Goal: Information Seeking & Learning: Check status

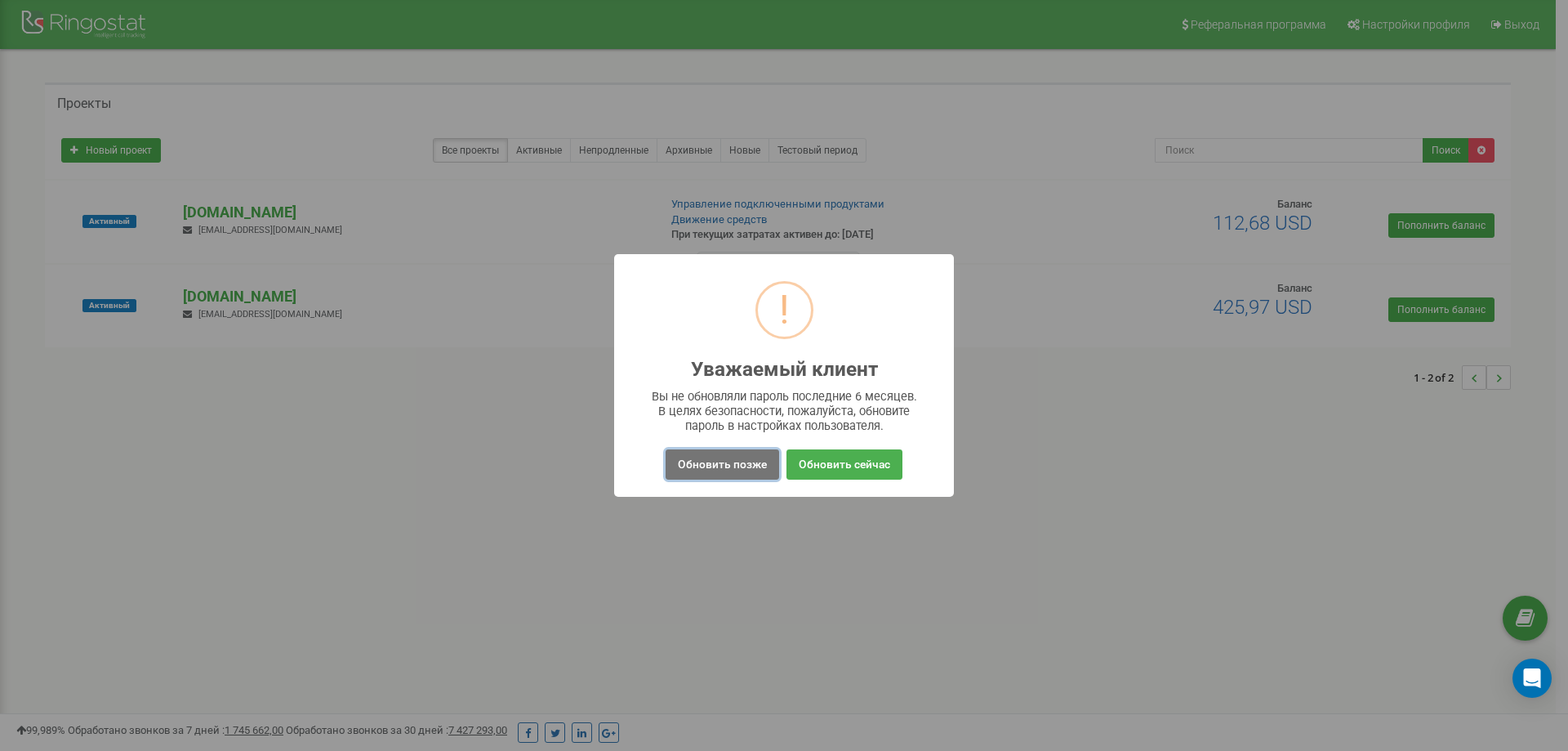
click at [755, 473] on button "Обновить позже" at bounding box center [722, 463] width 113 height 30
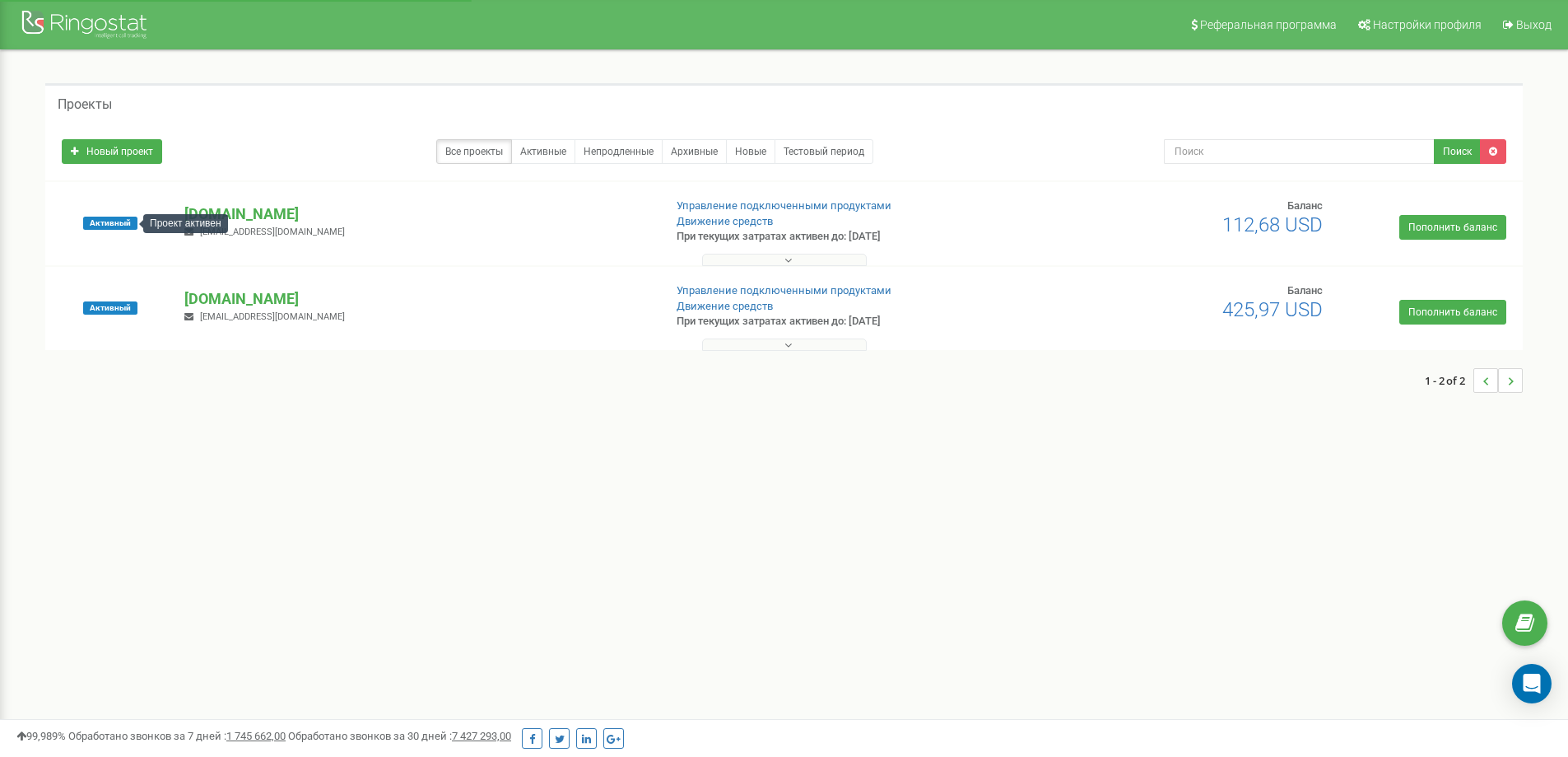
click at [131, 218] on span "Активный" at bounding box center [110, 223] width 54 height 13
click at [217, 219] on div "Проект активен" at bounding box center [185, 223] width 85 height 19
click at [236, 211] on p "[DOMAIN_NAME]" at bounding box center [417, 213] width 465 height 21
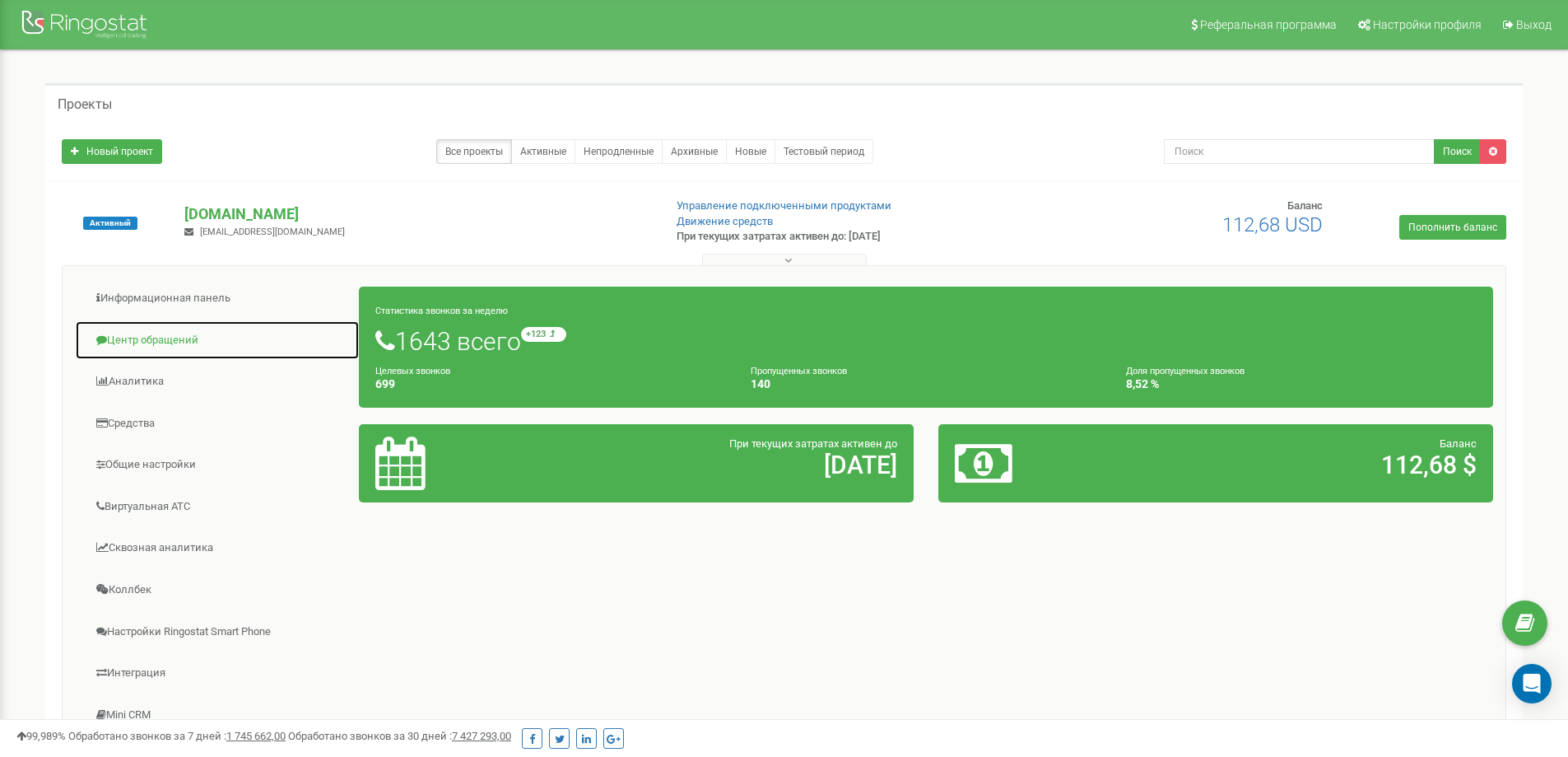
click at [156, 342] on link "Центр обращений" at bounding box center [217, 340] width 285 height 40
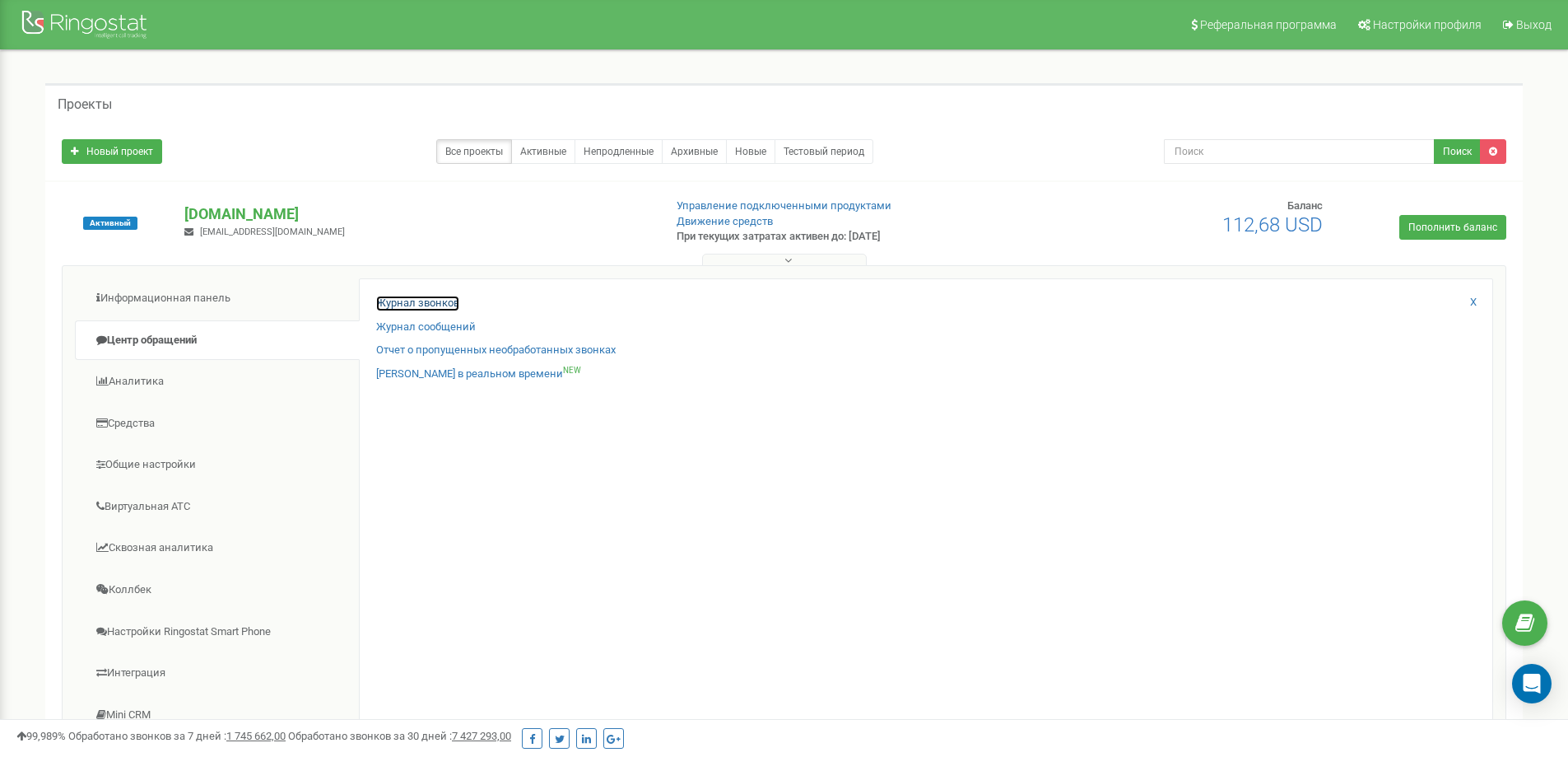
click at [420, 299] on link "Журнал звонков" at bounding box center [418, 303] width 83 height 16
click at [427, 305] on link "Журнал звонков" at bounding box center [418, 303] width 83 height 16
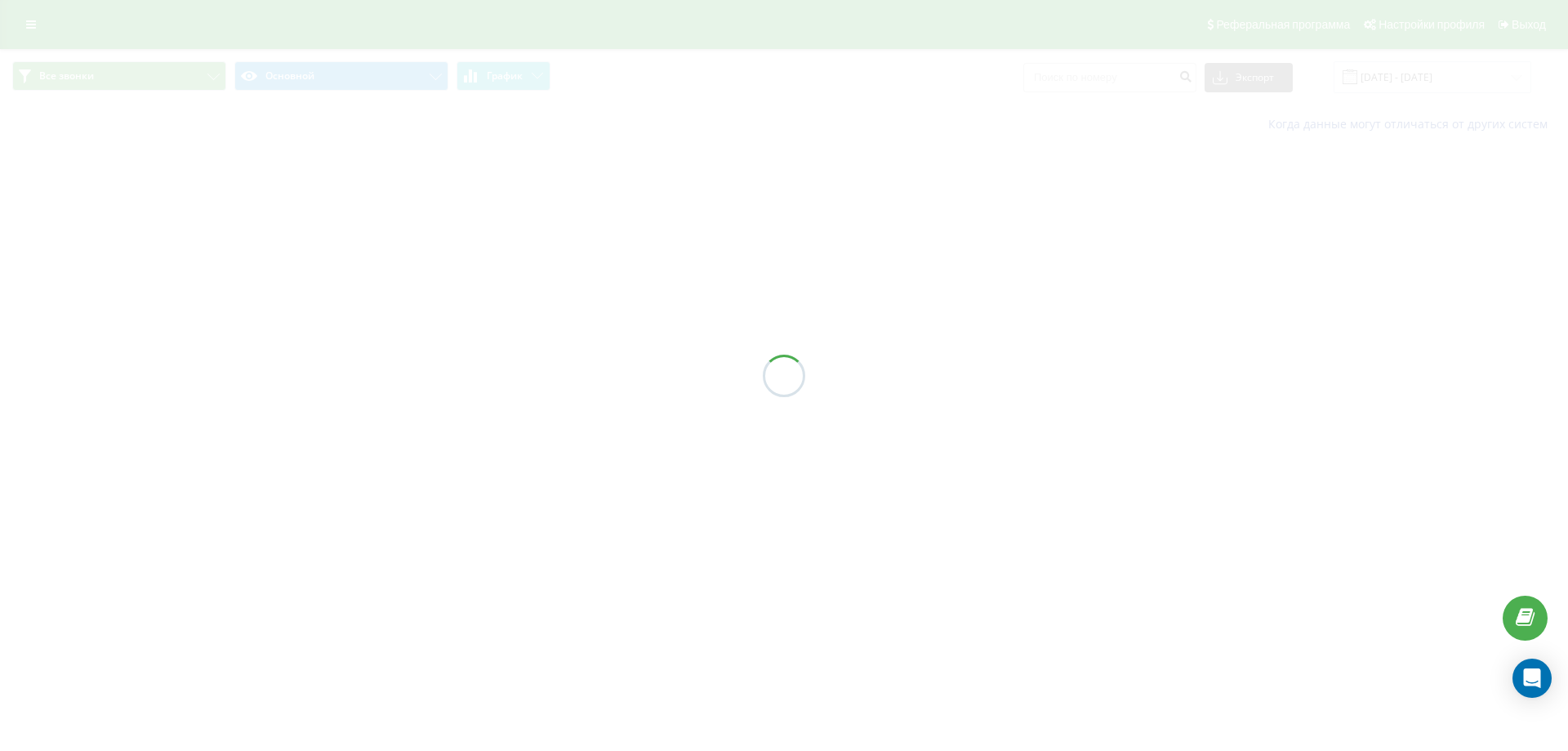
click at [1112, 83] on div at bounding box center [784, 376] width 1568 height 751
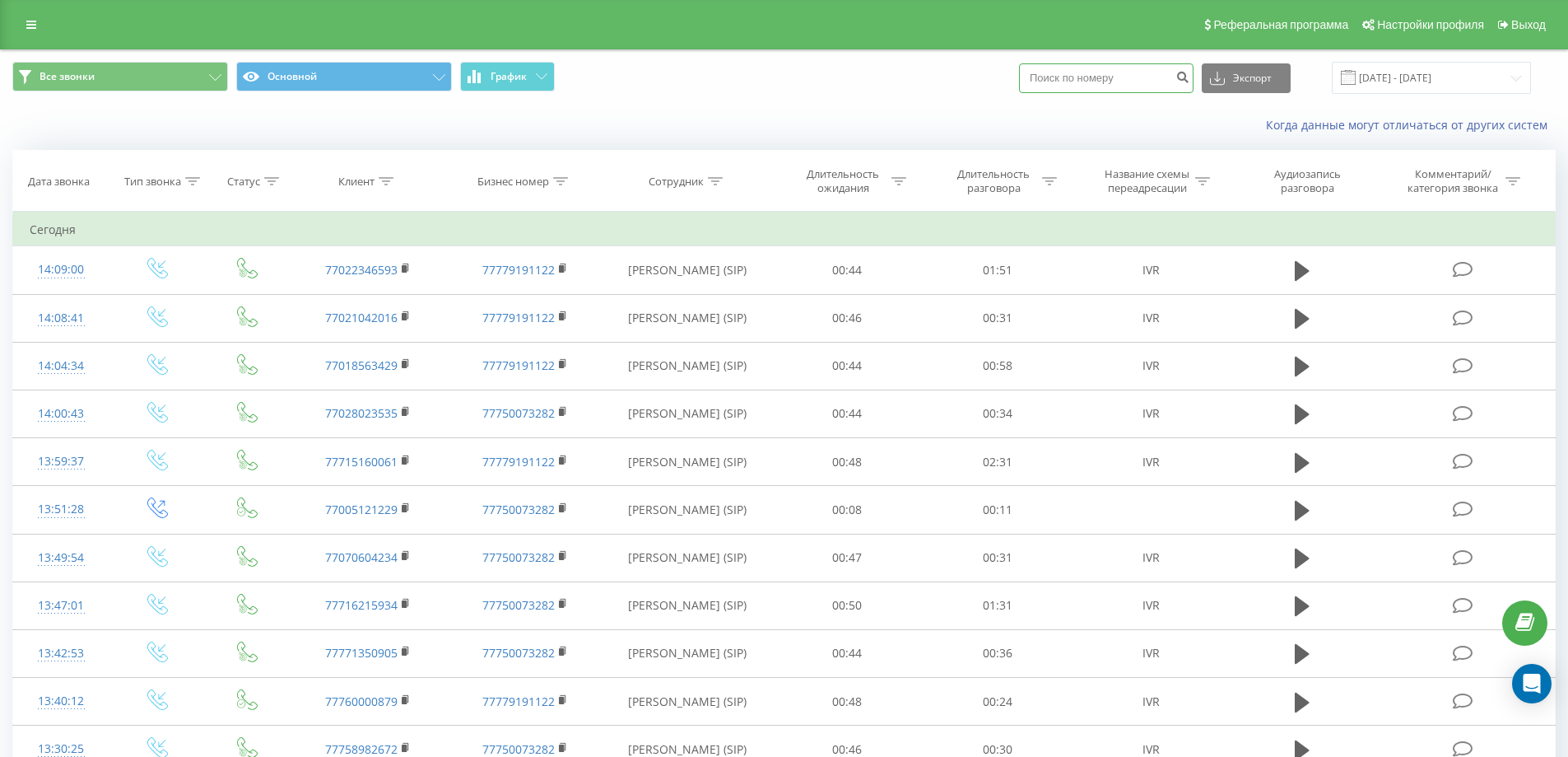
click at [1106, 81] on input at bounding box center [1106, 78] width 175 height 29
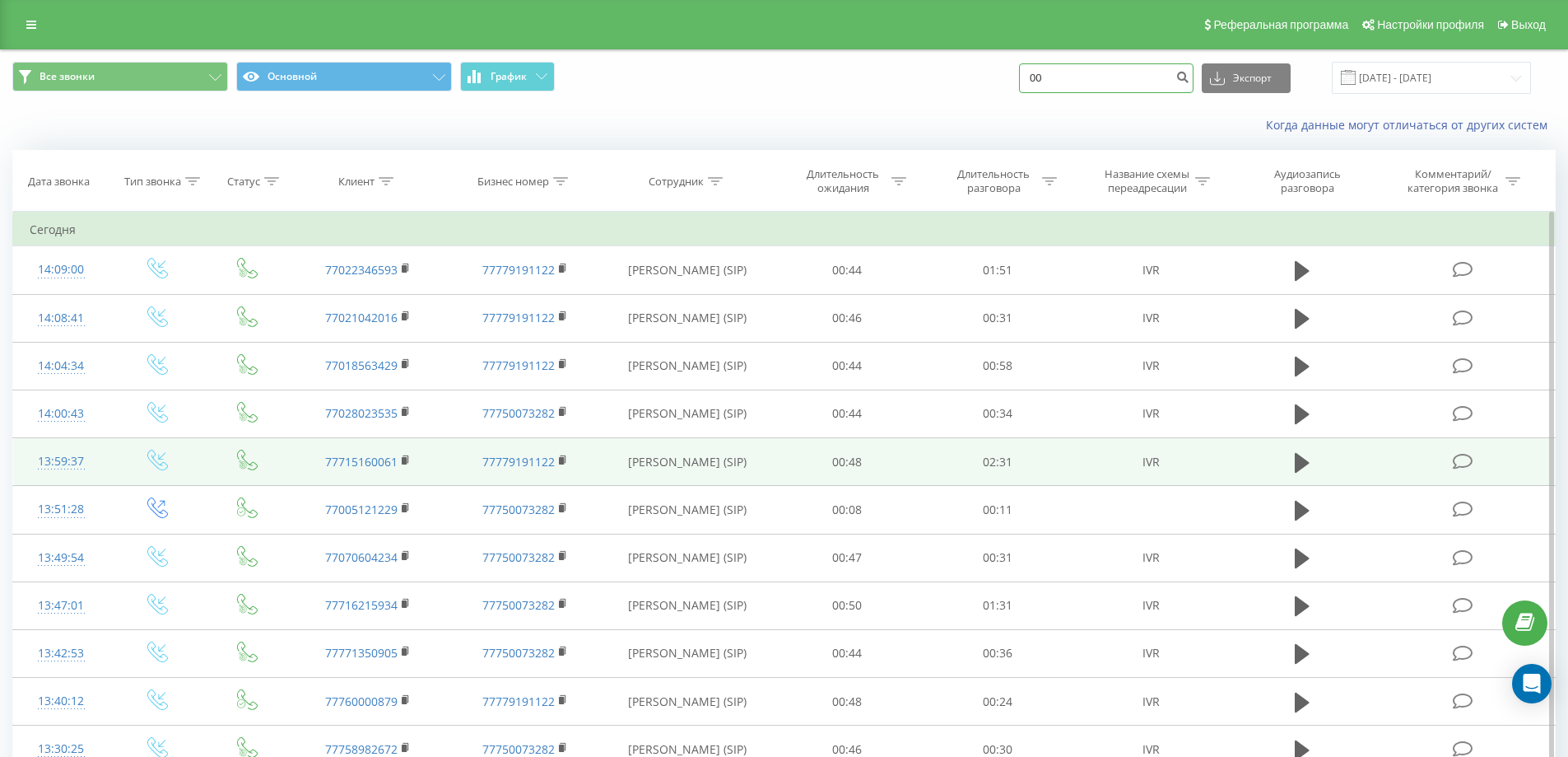
type input "00"
click at [600, 473] on td "77779191122" at bounding box center [524, 462] width 156 height 48
click at [1295, 472] on icon at bounding box center [1302, 462] width 15 height 20
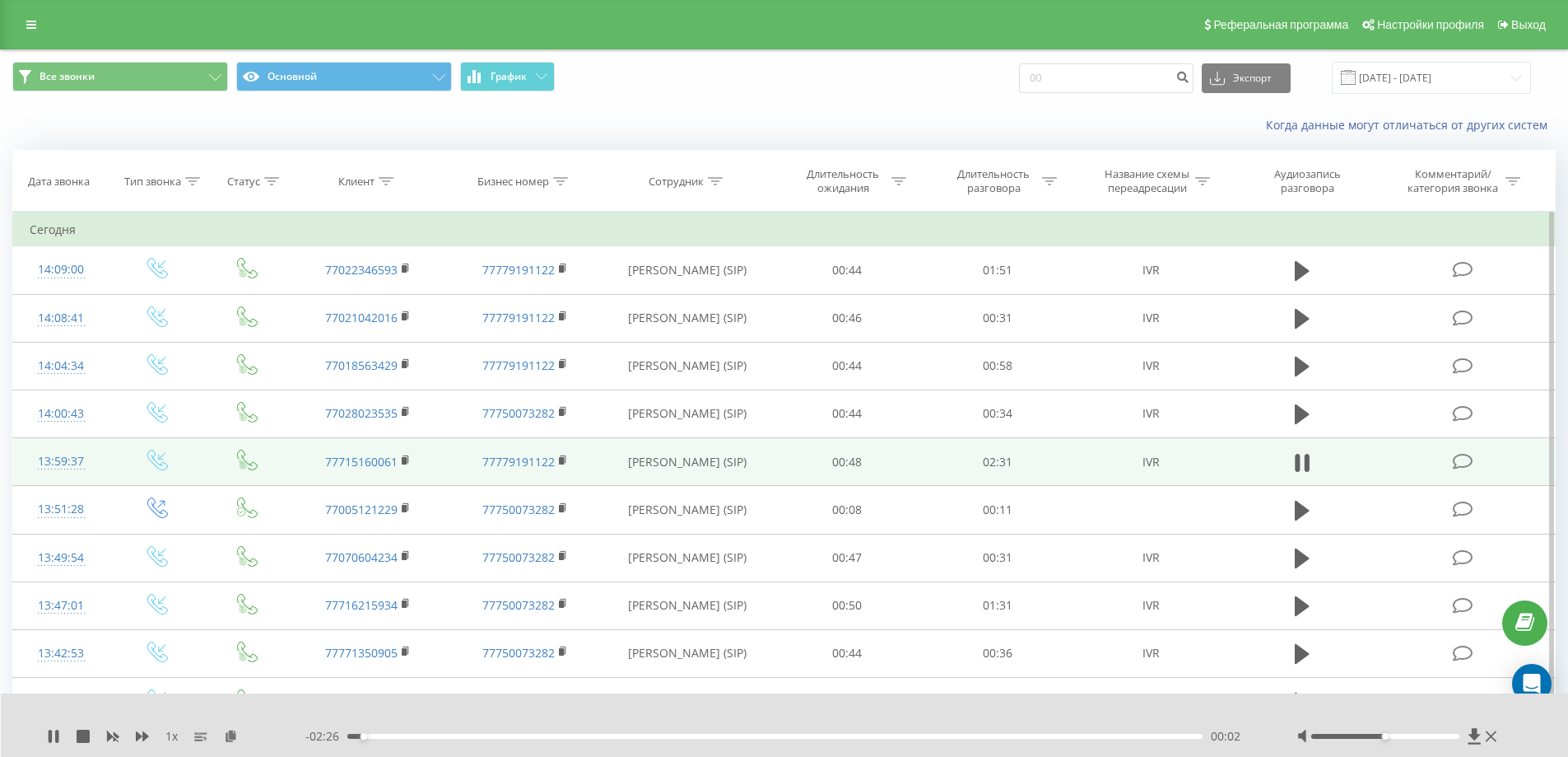
click at [1392, 737] on div at bounding box center [1398, 736] width 204 height 16
drag, startPoint x: 1388, startPoint y: 737, endPoint x: 1469, endPoint y: 736, distance: 81.0
click at [1469, 736] on div at bounding box center [1398, 736] width 204 height 16
drag, startPoint x: 434, startPoint y: 738, endPoint x: 425, endPoint y: 738, distance: 9.0
click at [431, 738] on div "00:15" at bounding box center [775, 735] width 856 height 5
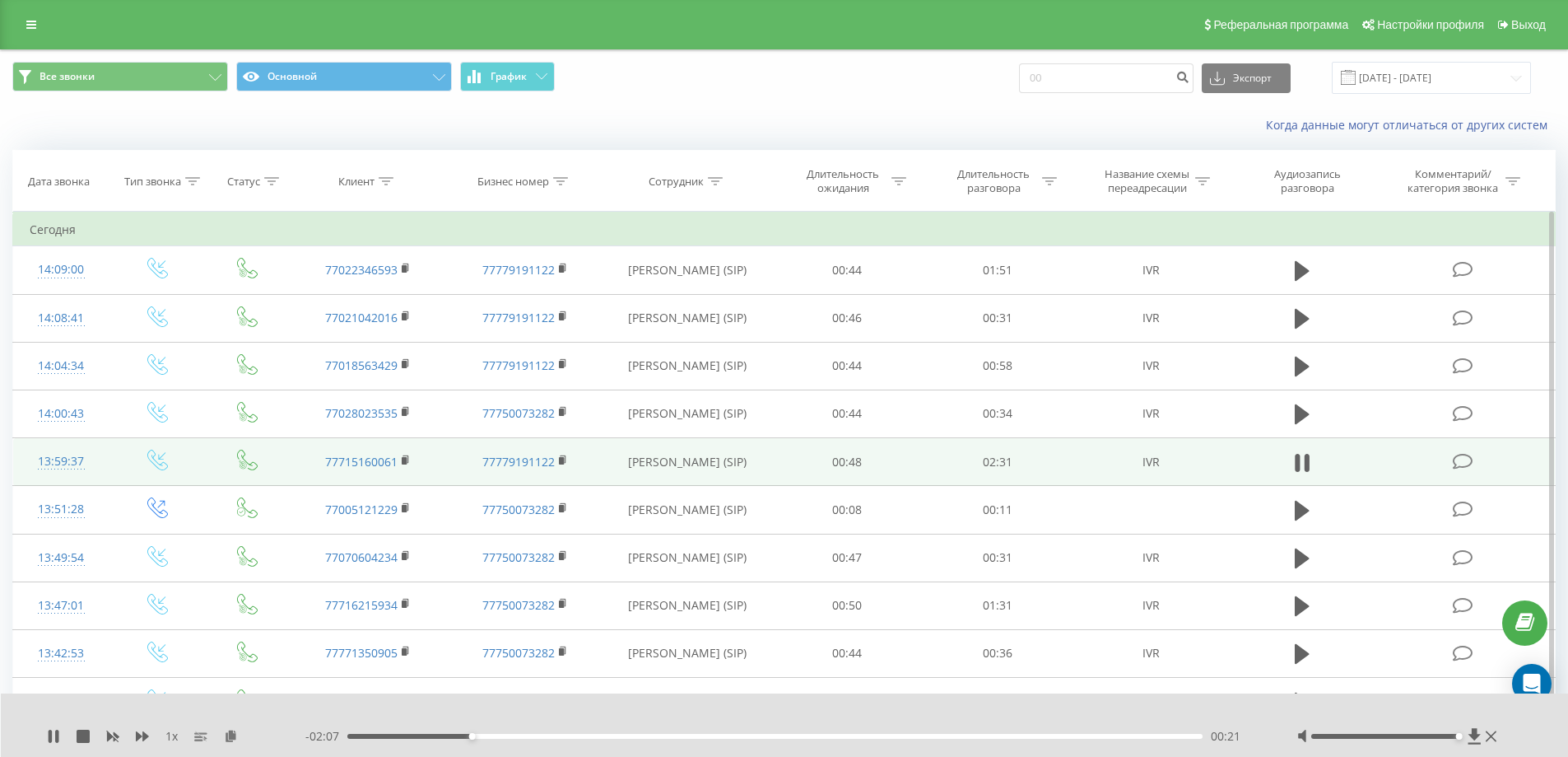
click at [506, 733] on div "00:21" at bounding box center [775, 735] width 856 height 5
click at [524, 735] on div "00:28" at bounding box center [775, 735] width 856 height 5
click at [548, 735] on div "00:33" at bounding box center [775, 735] width 856 height 5
click at [565, 735] on div "00:35" at bounding box center [775, 735] width 856 height 5
click at [576, 735] on div "00:40" at bounding box center [775, 735] width 856 height 5
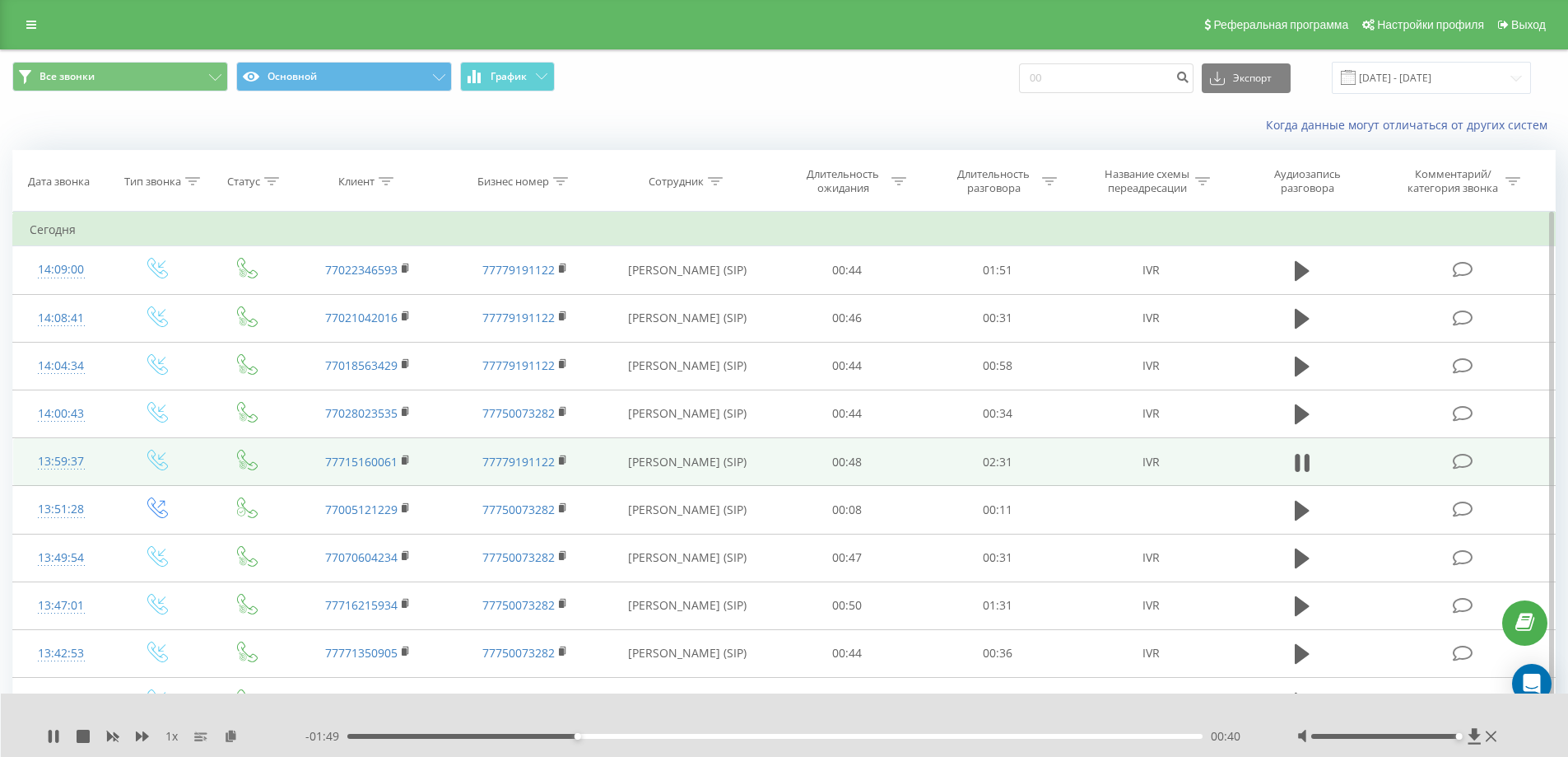
click at [597, 735] on div "00:40" at bounding box center [775, 735] width 856 height 5
click at [612, 735] on div "00:46" at bounding box center [775, 735] width 856 height 5
click at [681, 736] on div "00:56" at bounding box center [775, 735] width 856 height 5
click at [699, 735] on div "00:59" at bounding box center [775, 735] width 856 height 5
click at [716, 735] on div "01:02" at bounding box center [775, 735] width 856 height 5
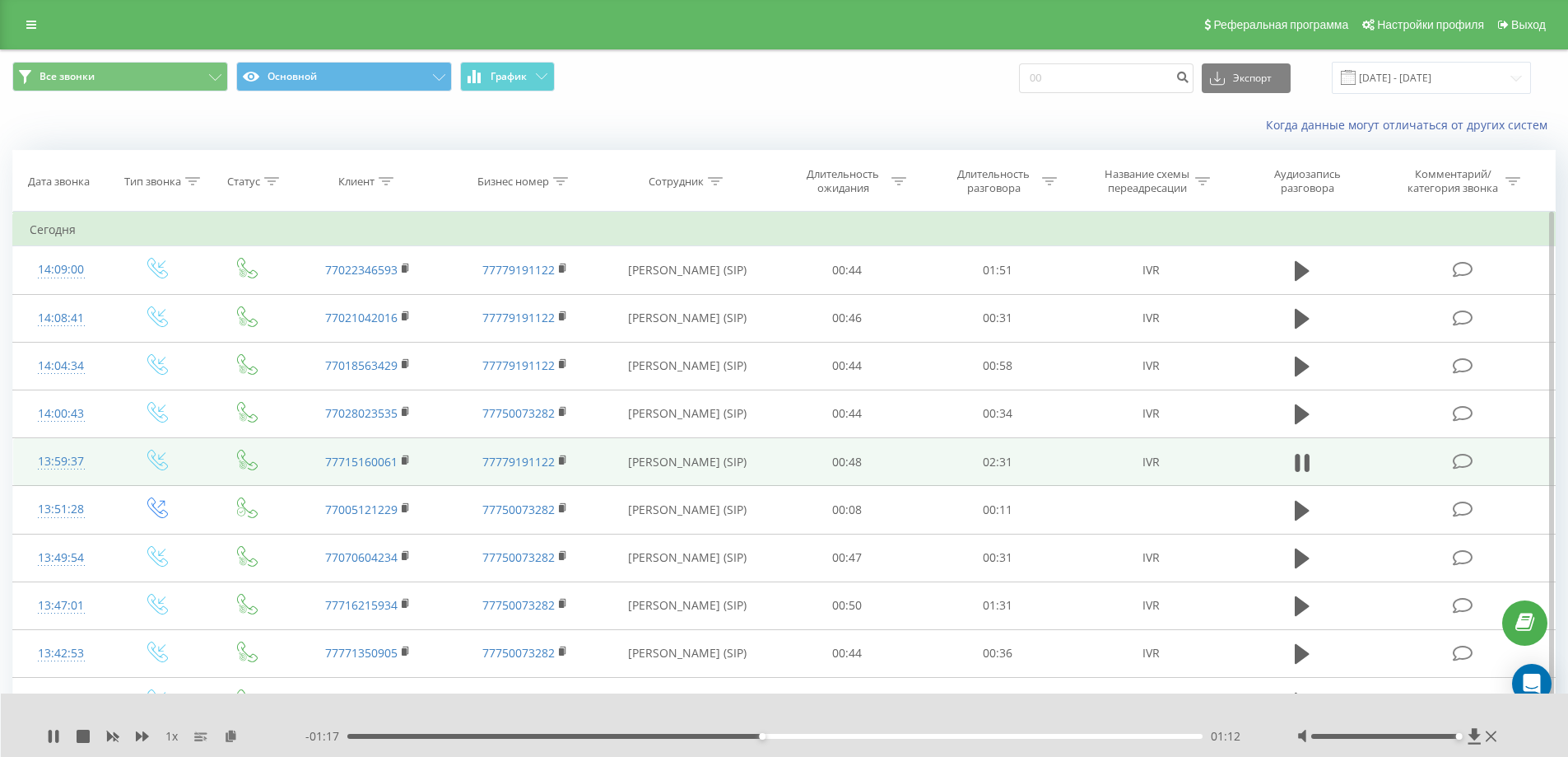
click at [775, 733] on div "01:12" at bounding box center [775, 735] width 856 height 5
click at [815, 735] on div "01:21" at bounding box center [775, 735] width 856 height 5
click at [862, 734] on div "01:29" at bounding box center [775, 735] width 856 height 5
click at [873, 736] on div "01:30" at bounding box center [775, 735] width 856 height 5
click at [884, 737] on div "01:32" at bounding box center [775, 735] width 856 height 5
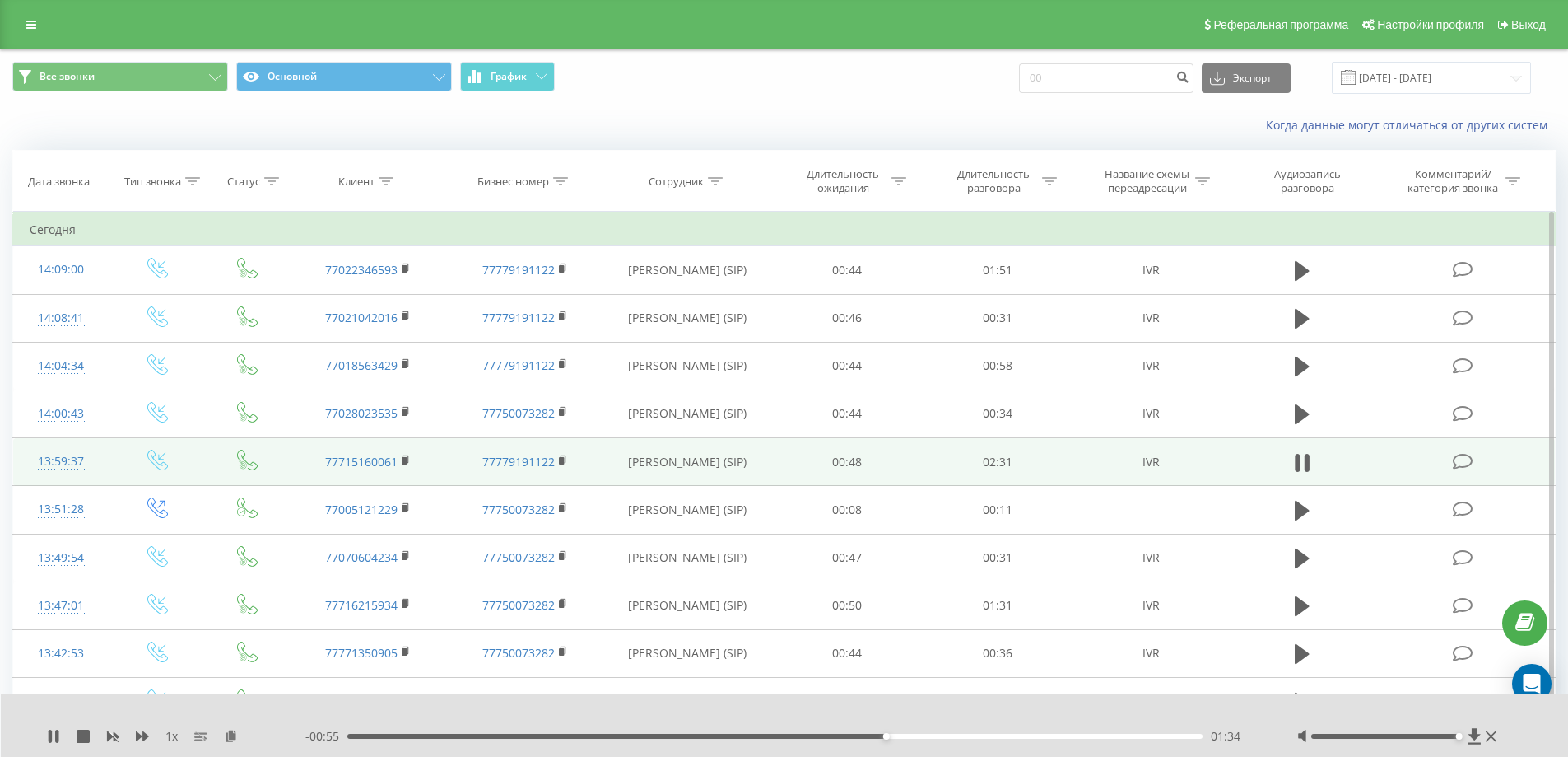
click at [892, 737] on div "01:34" at bounding box center [775, 735] width 856 height 5
click at [901, 737] on div "01:35" at bounding box center [775, 735] width 856 height 5
click at [913, 737] on div "01:39" at bounding box center [775, 735] width 856 height 5
click at [927, 736] on div "01:41" at bounding box center [775, 735] width 856 height 5
click at [948, 736] on div "01:44" at bounding box center [775, 735] width 856 height 5
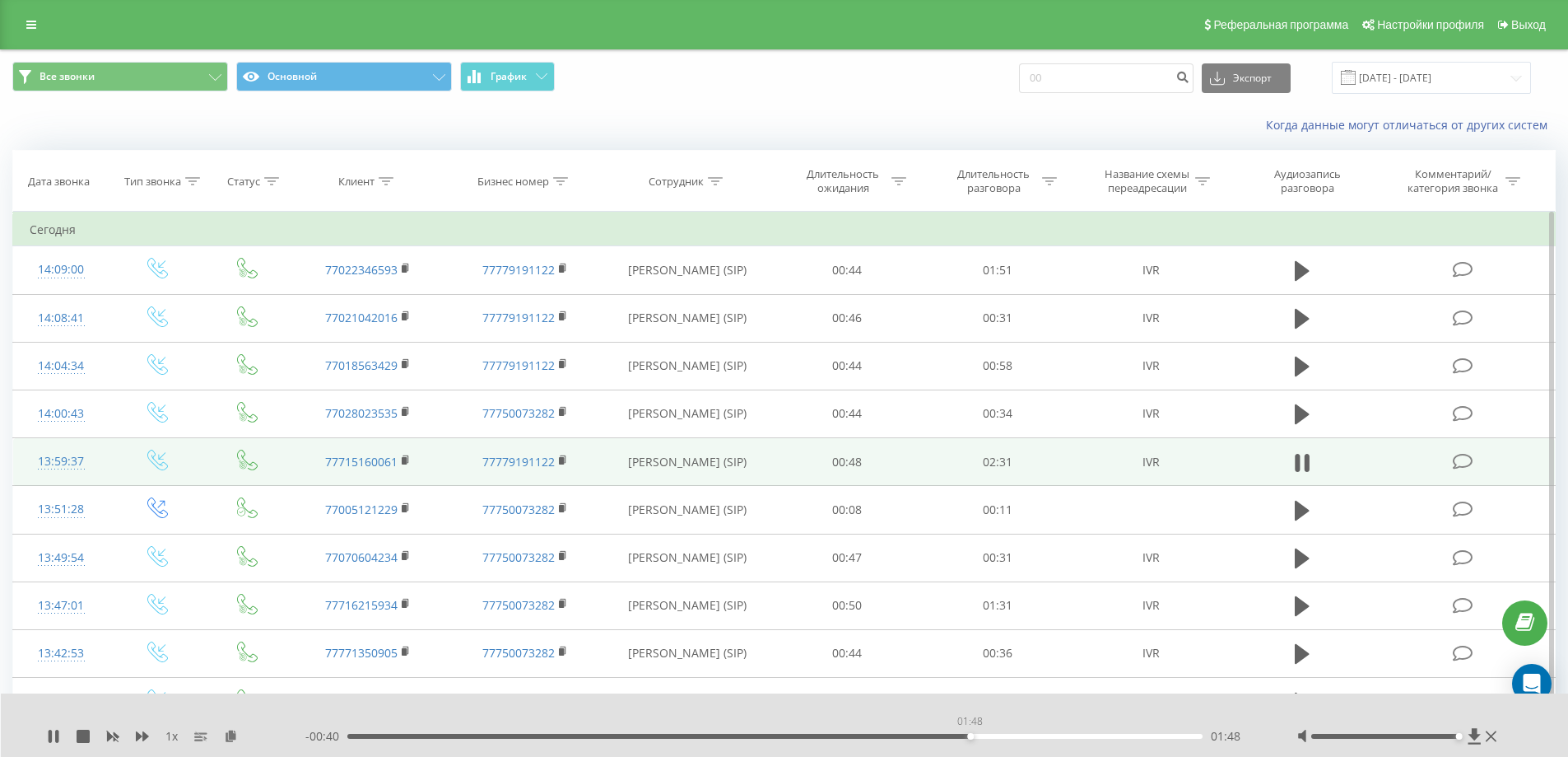
click at [969, 737] on div "01:48" at bounding box center [775, 735] width 856 height 5
click at [983, 739] on div "- 00:40 01:49 01:49" at bounding box center [780, 736] width 950 height 16
click at [986, 739] on div "- 00:39 01:49 01:49" at bounding box center [780, 736] width 950 height 16
click at [991, 739] on div "- 00:39 01:49 01:49" at bounding box center [780, 736] width 950 height 16
click at [998, 736] on div "01:50" at bounding box center [775, 735] width 856 height 5
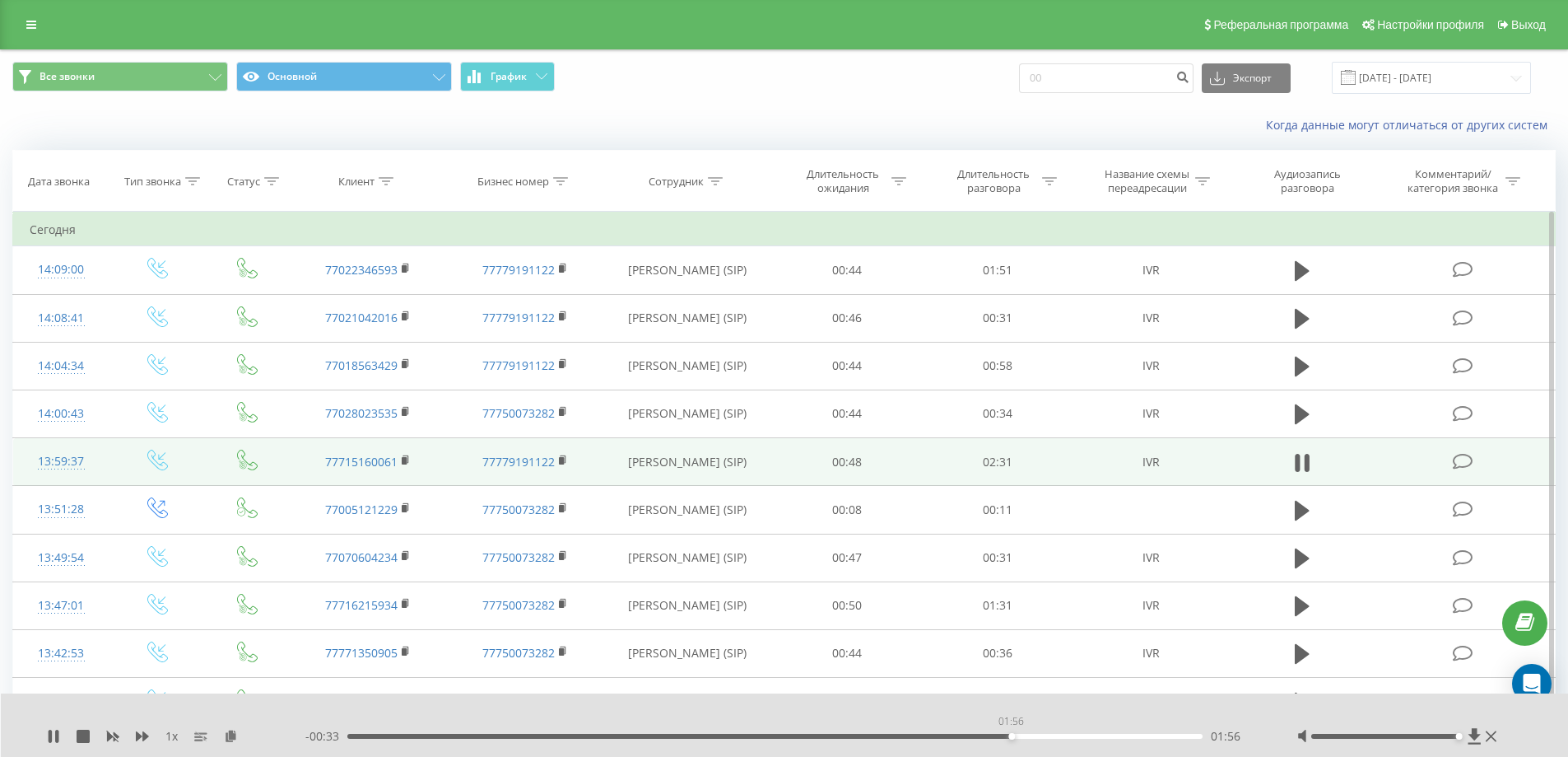
drag, startPoint x: 1011, startPoint y: 736, endPoint x: 1026, endPoint y: 735, distance: 15.0
click at [1012, 736] on div "01:56" at bounding box center [775, 735] width 856 height 5
click at [1035, 733] on div "02:00" at bounding box center [775, 735] width 856 height 5
click at [1060, 733] on div "02:04" at bounding box center [775, 735] width 856 height 5
click at [1078, 733] on div "02:05" at bounding box center [775, 735] width 856 height 5
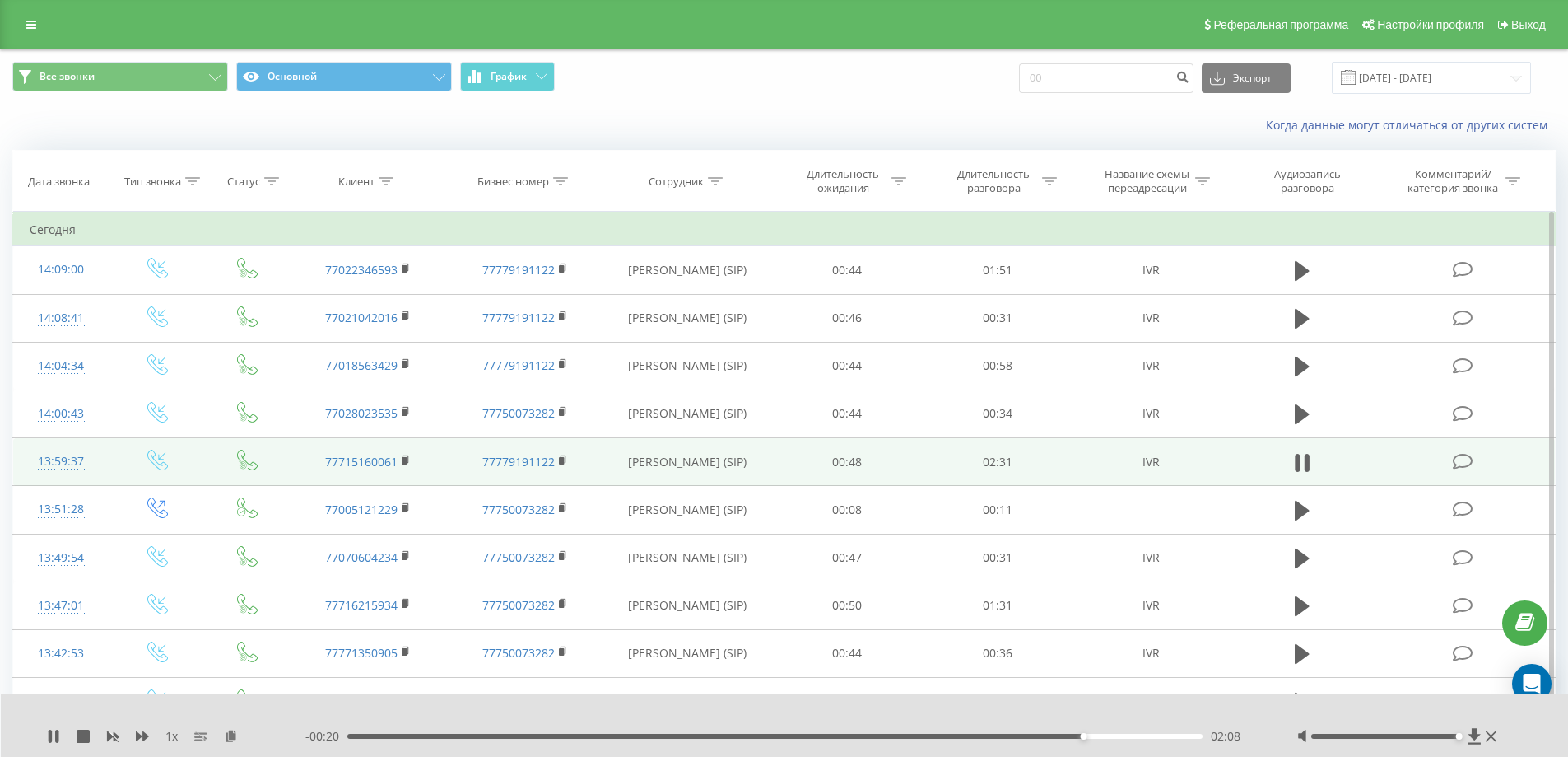
click at [1105, 734] on div "02:08" at bounding box center [775, 735] width 856 height 5
click at [340, 738] on span "- 00:13" at bounding box center [326, 736] width 42 height 16
click at [354, 738] on div "02:16" at bounding box center [775, 735] width 856 height 5
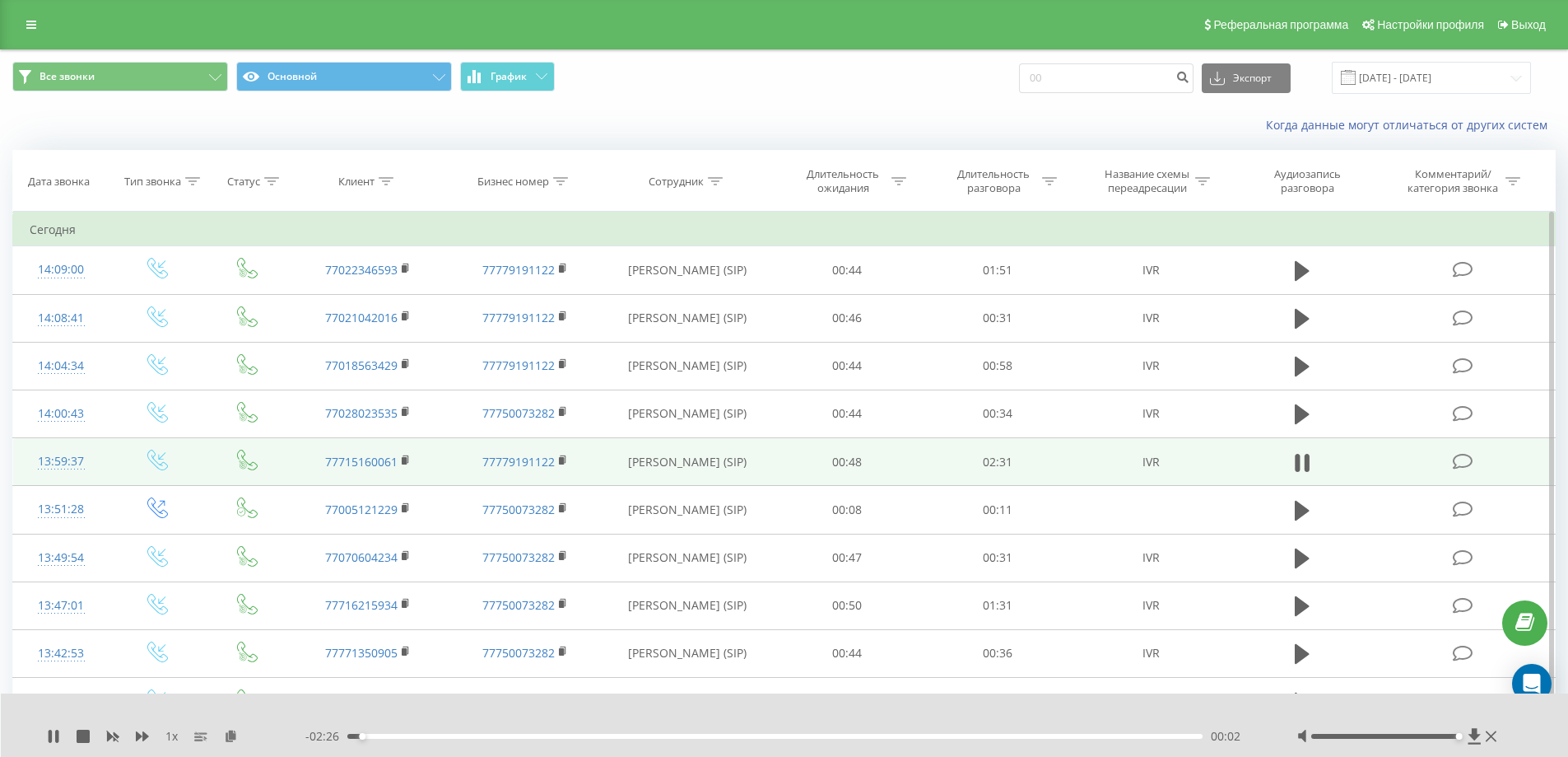
click at [178, 738] on span "1 x" at bounding box center [172, 736] width 13 height 16
click at [174, 738] on span "1 x" at bounding box center [172, 736] width 13 height 16
click at [54, 741] on icon at bounding box center [53, 736] width 13 height 13
